Goal: Task Accomplishment & Management: Use online tool/utility

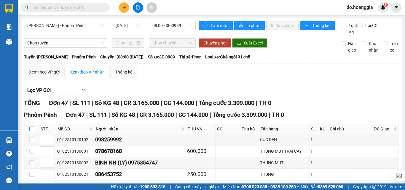
click at [32, 131] on input "checkbox" at bounding box center [31, 129] width 5 height 5
checkbox input "true"
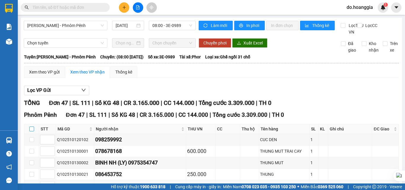
checkbox input "true"
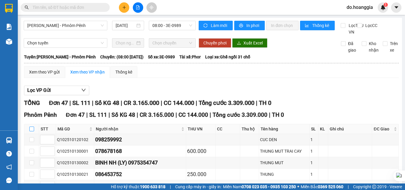
checkbox input "true"
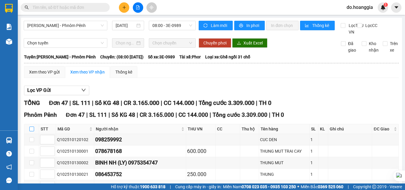
checkbox input "true"
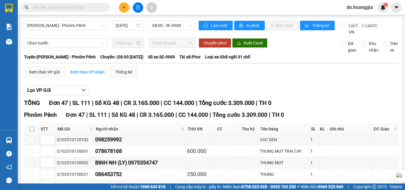
checkbox input "true"
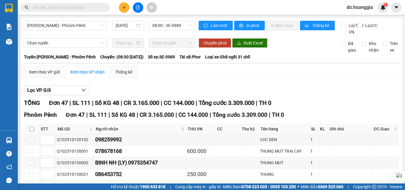
checkbox input "true"
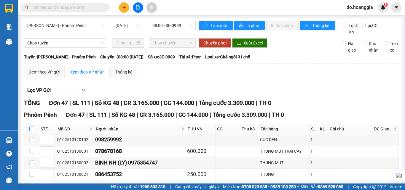
checkbox input "true"
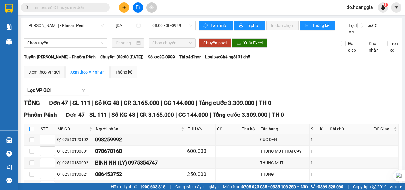
checkbox input "true"
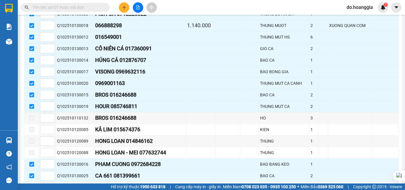
scroll to position [531, 0]
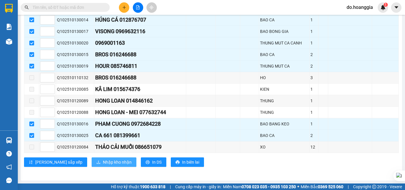
click at [103, 163] on span "Nhập kho nhận" at bounding box center [117, 162] width 29 height 7
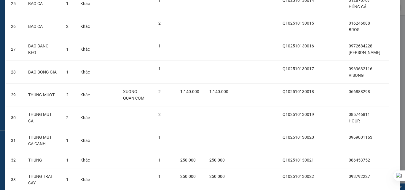
scroll to position [706, 0]
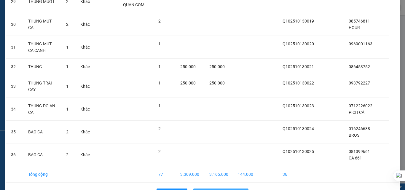
click at [228, 190] on span "Nhập hàng kho nhận" at bounding box center [224, 193] width 39 height 7
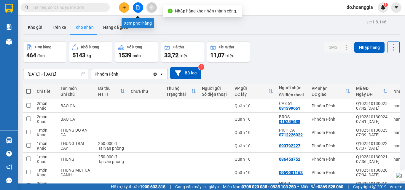
click at [139, 5] on icon "file-add" at bounding box center [138, 7] width 4 height 4
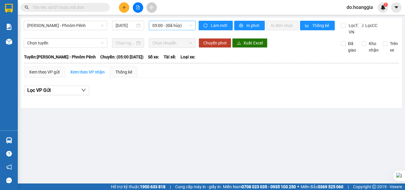
click at [181, 27] on span "05:00 - (Đã hủy)" at bounding box center [173, 25] width 40 height 9
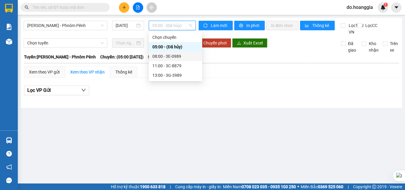
click at [174, 56] on div "08:00 - 3E-0989" at bounding box center [176, 56] width 46 height 7
